Goal: Transaction & Acquisition: Purchase product/service

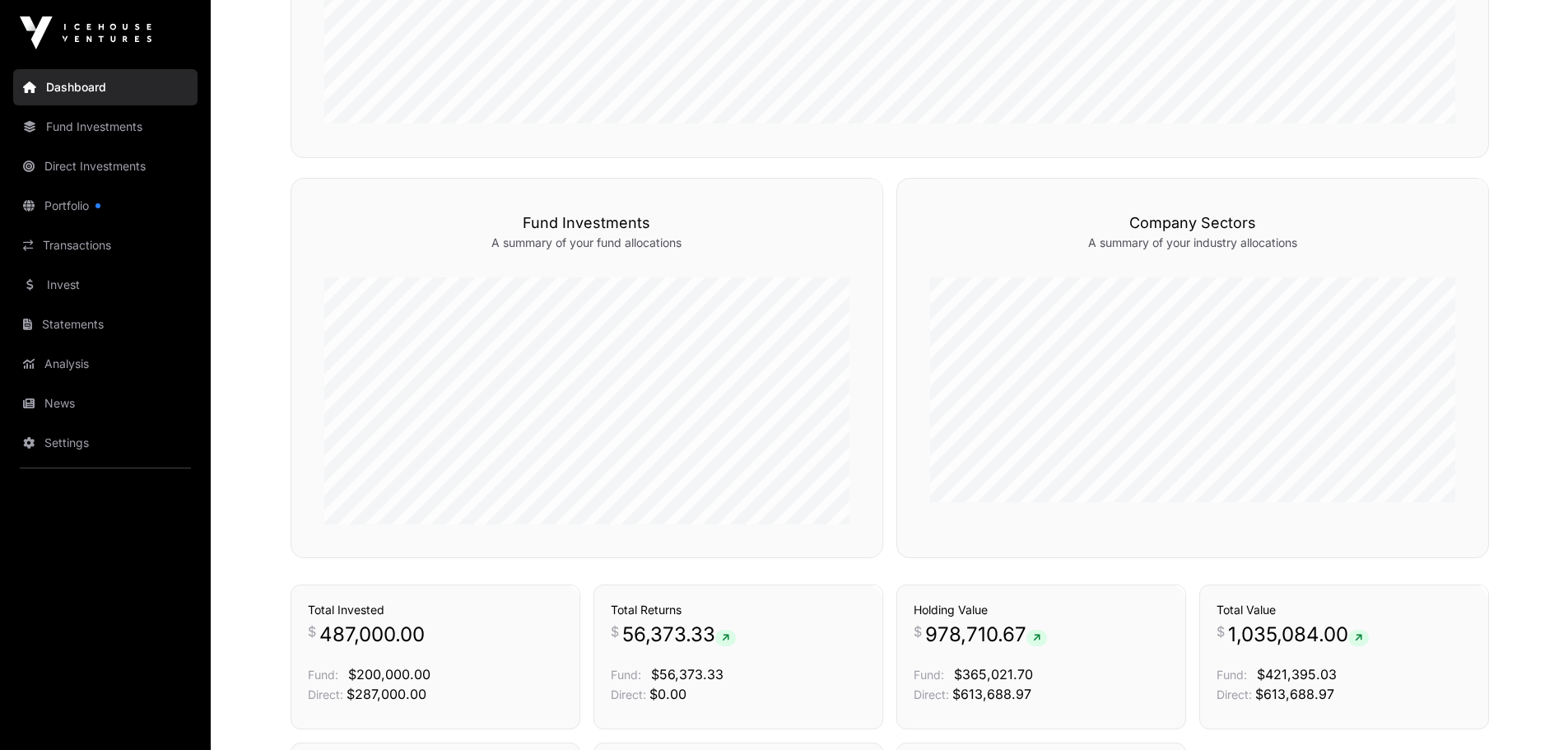
scroll to position [771, 0]
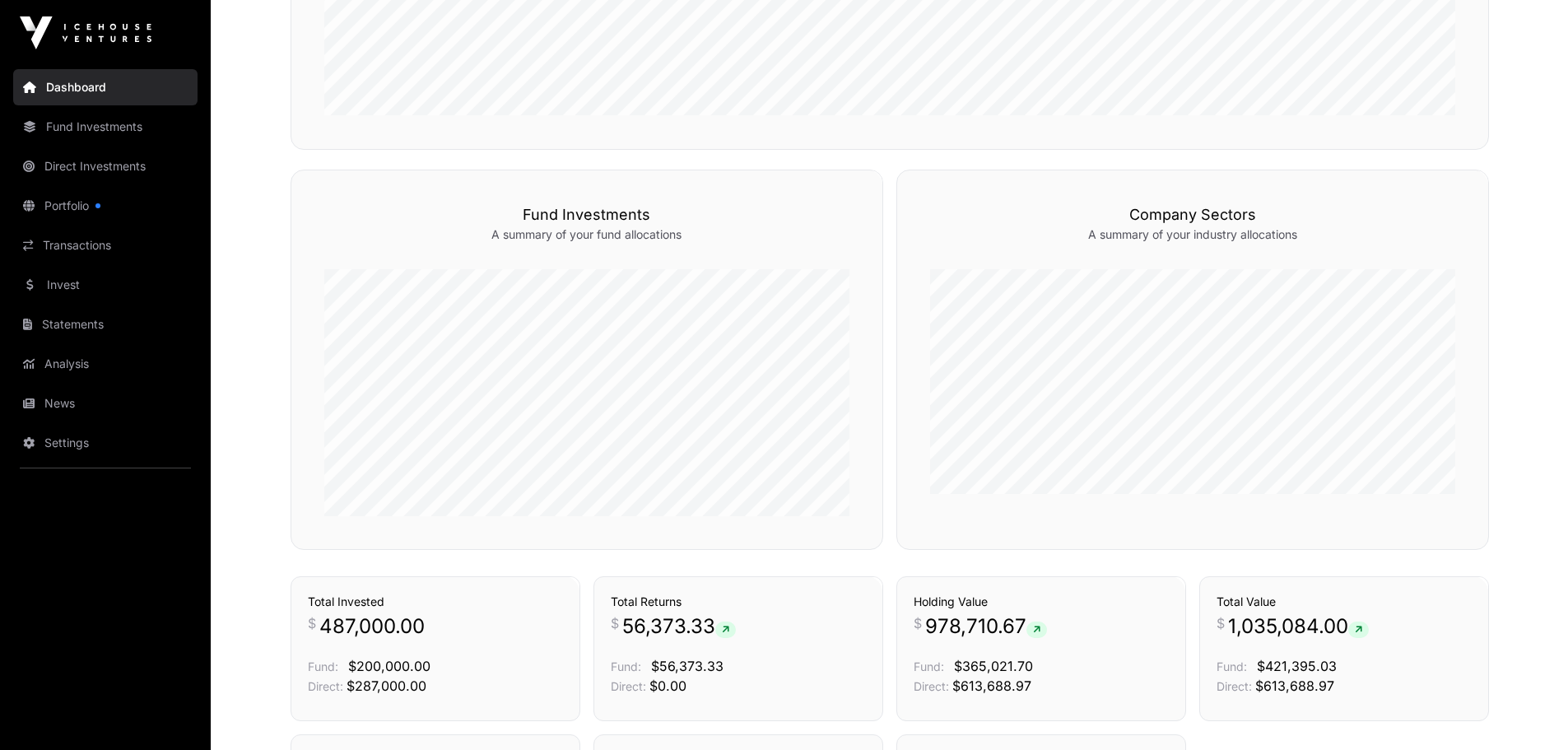
click at [67, 275] on link "Invest" at bounding box center [106, 285] width 184 height 36
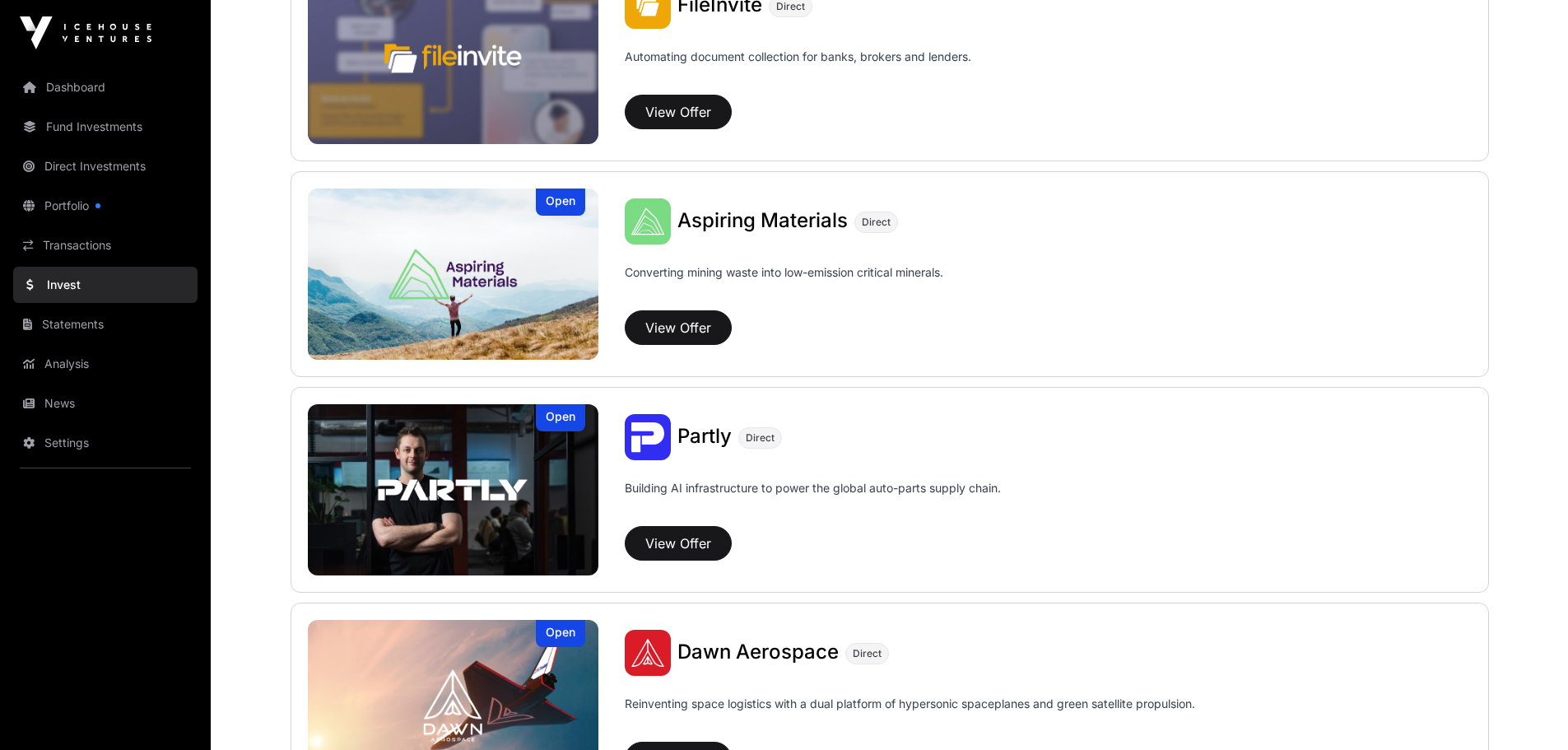
scroll to position [1165, 0]
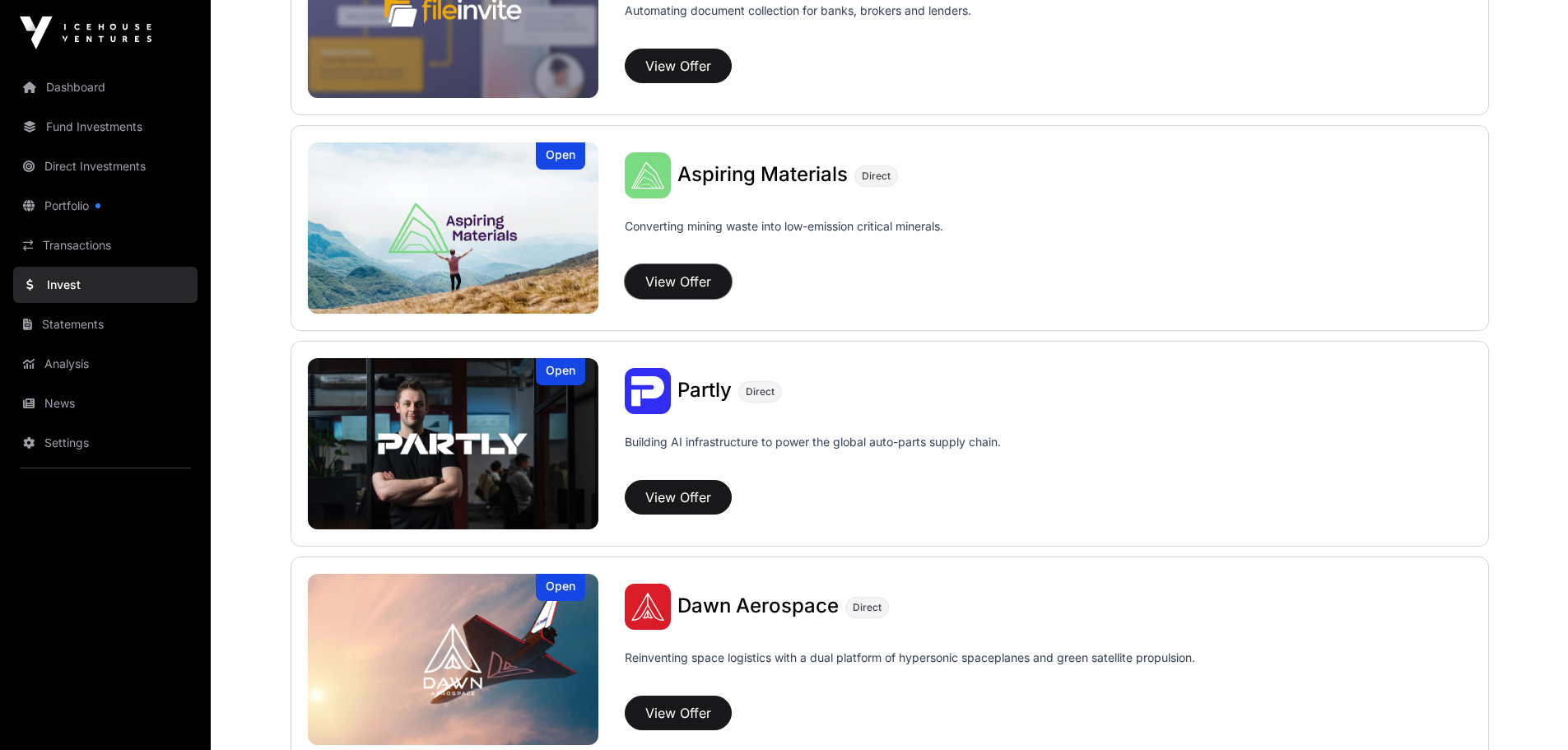
click at [681, 276] on button "View Offer" at bounding box center [678, 281] width 107 height 34
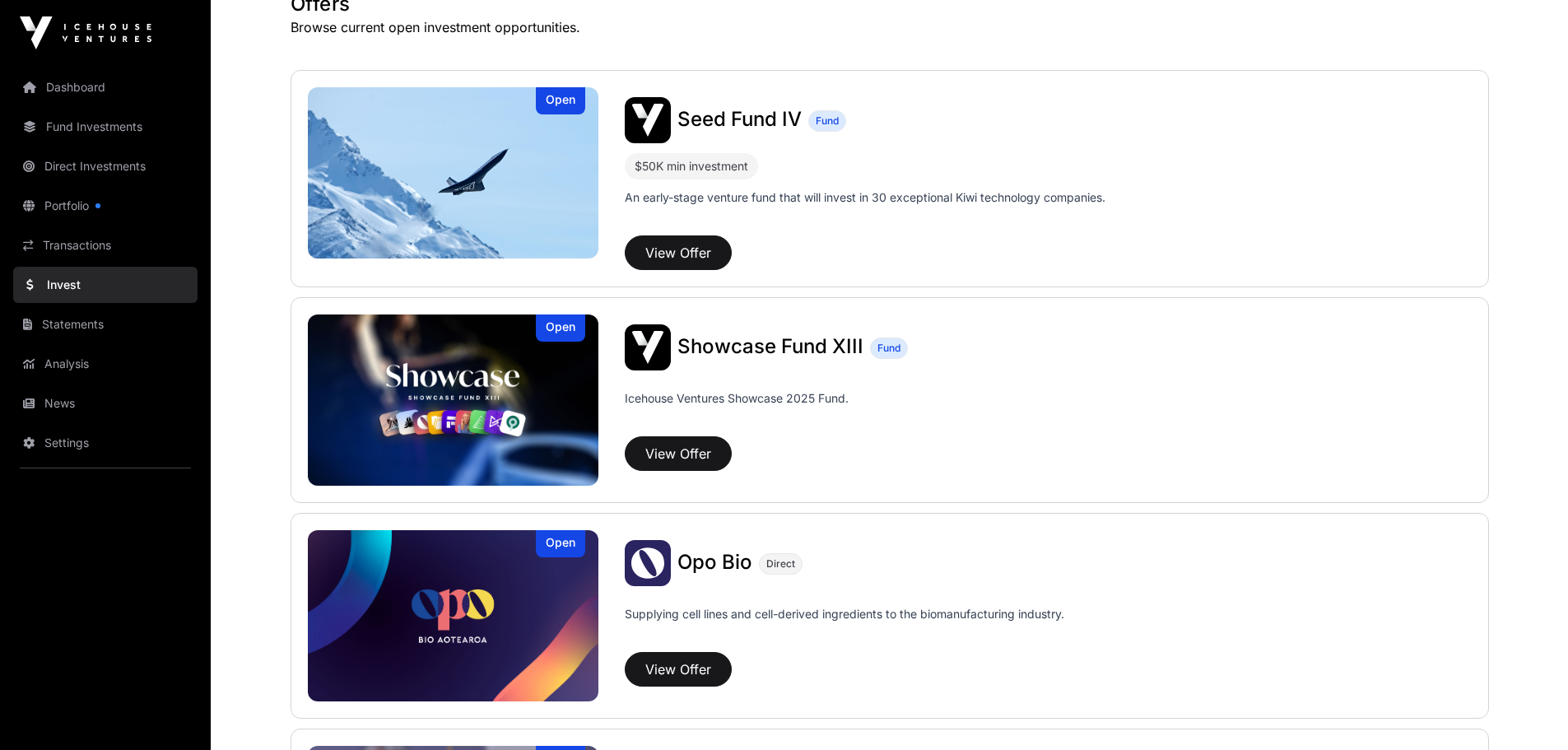
scroll to position [320, 0]
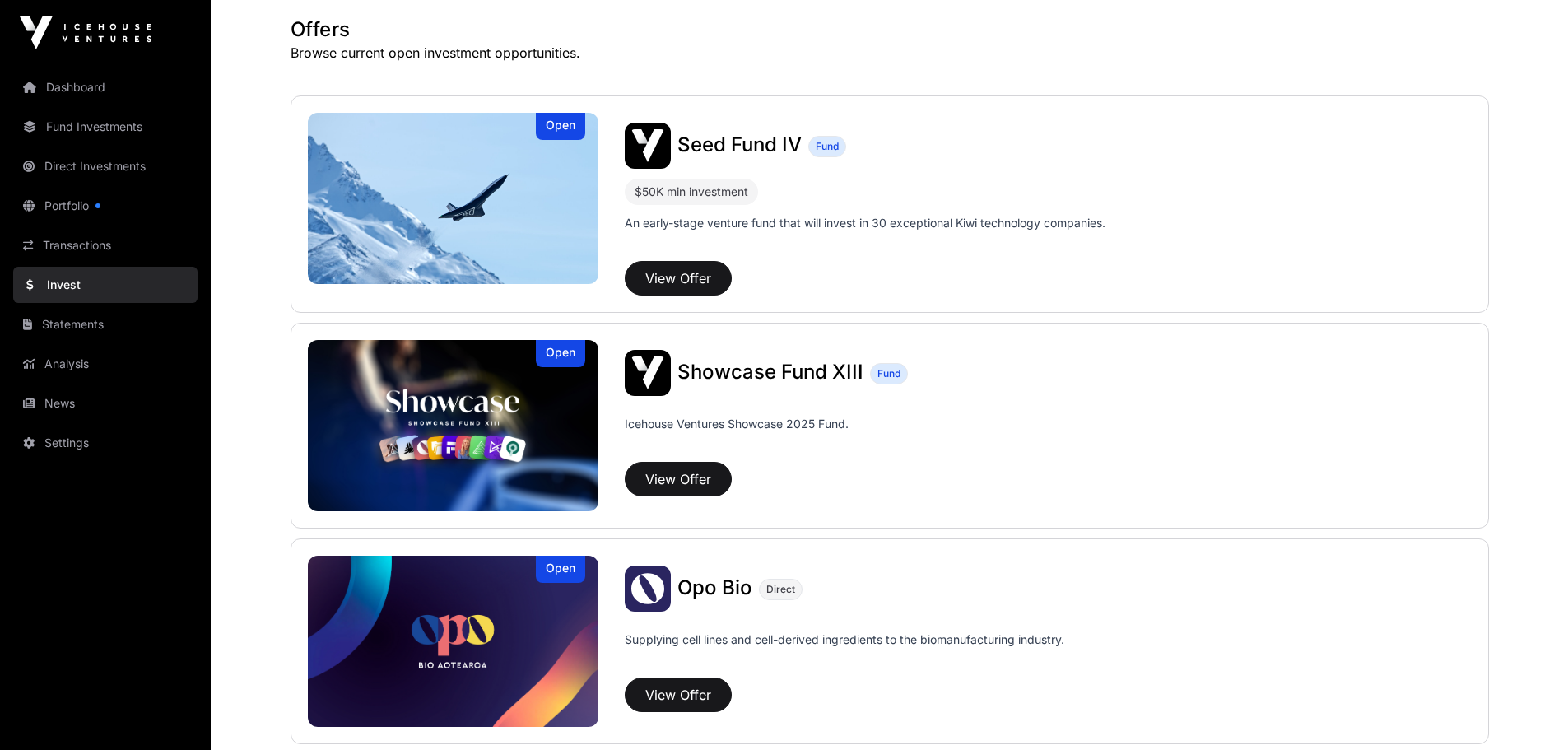
click at [54, 395] on link "News" at bounding box center [106, 403] width 184 height 36
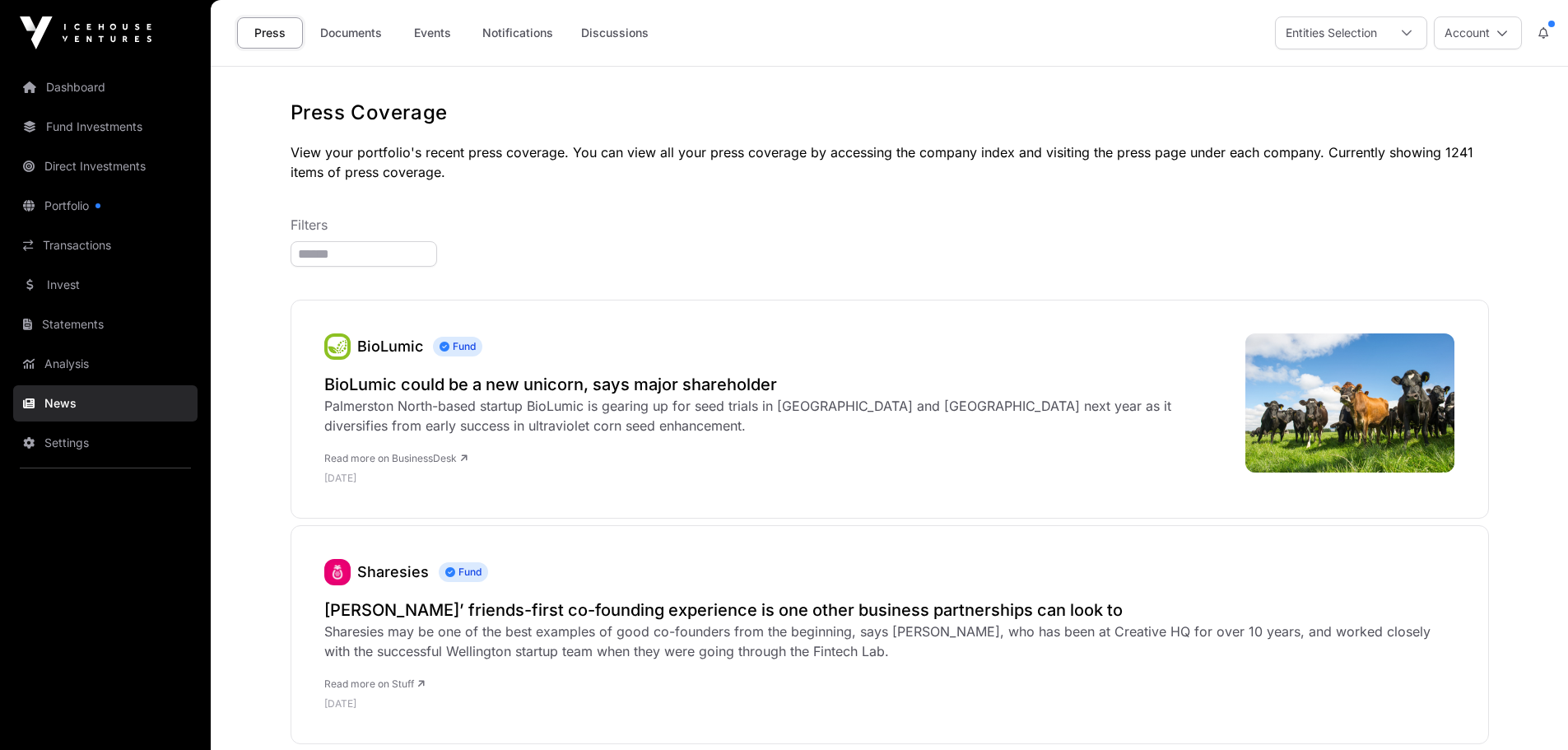
click at [91, 400] on link "News" at bounding box center [106, 403] width 184 height 36
click at [115, 398] on link "News" at bounding box center [106, 403] width 184 height 36
click at [81, 277] on link "Invest" at bounding box center [106, 285] width 184 height 36
